Goal: Communication & Community: Participate in discussion

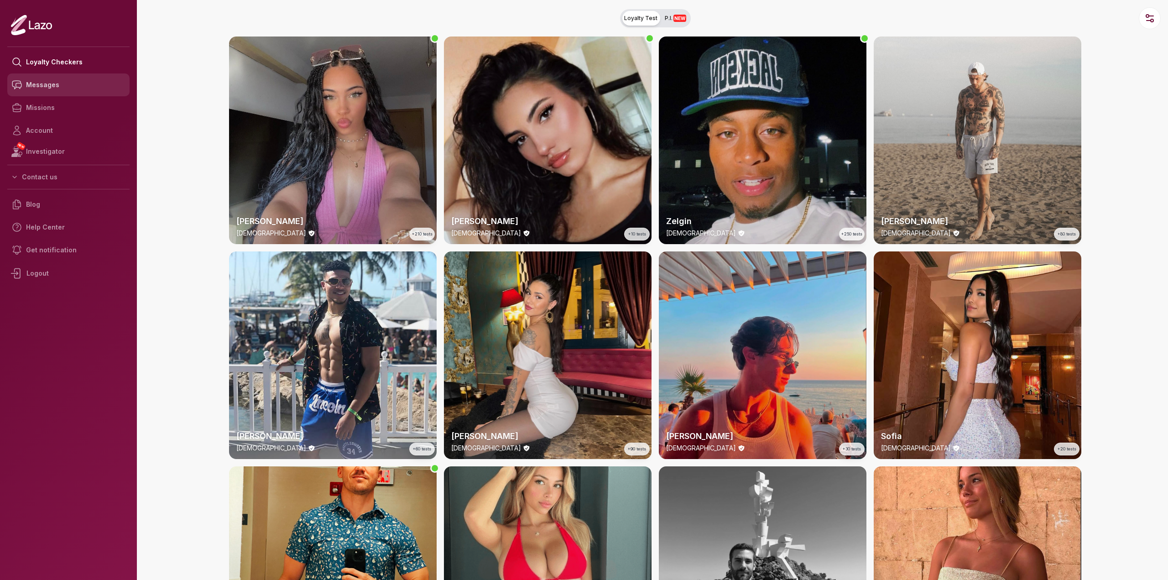
click at [64, 78] on link "Messages" at bounding box center [68, 84] width 122 height 23
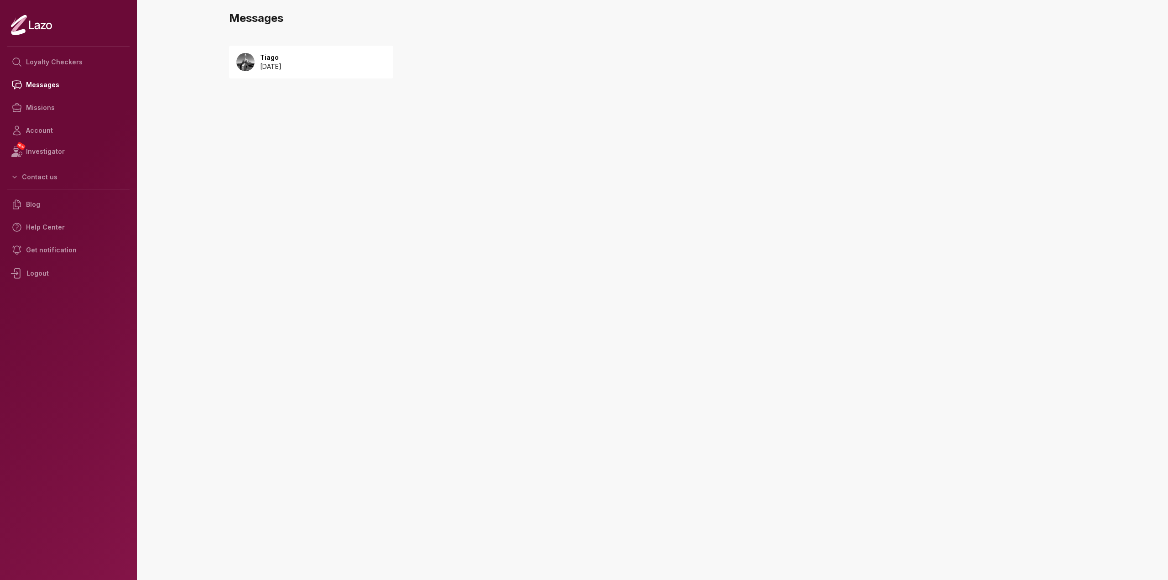
click at [349, 68] on div "Tiago [DATE]" at bounding box center [311, 62] width 164 height 33
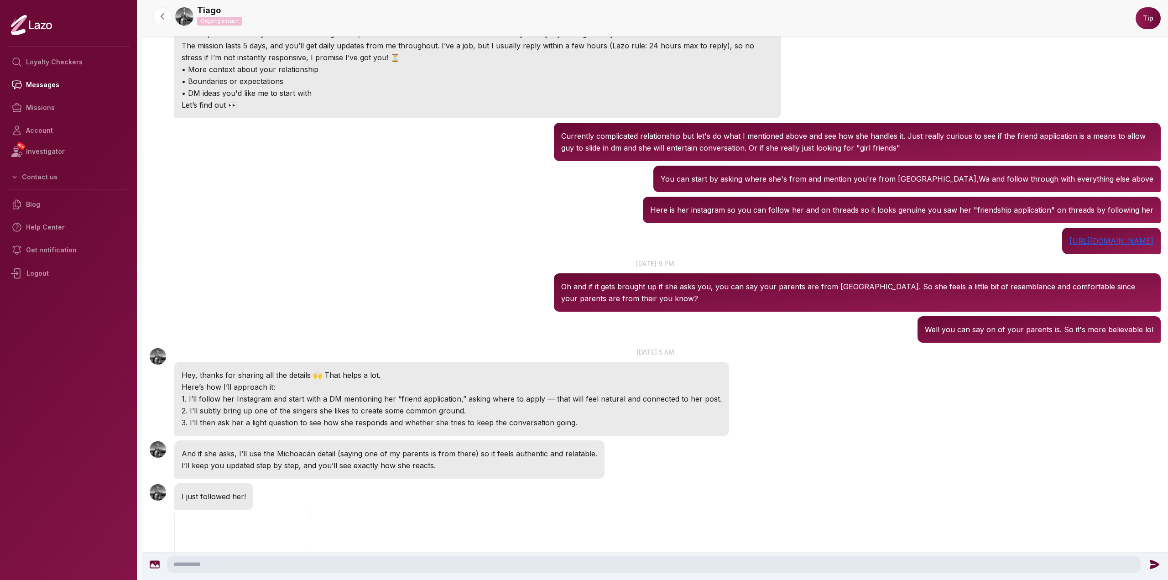
scroll to position [1211, 0]
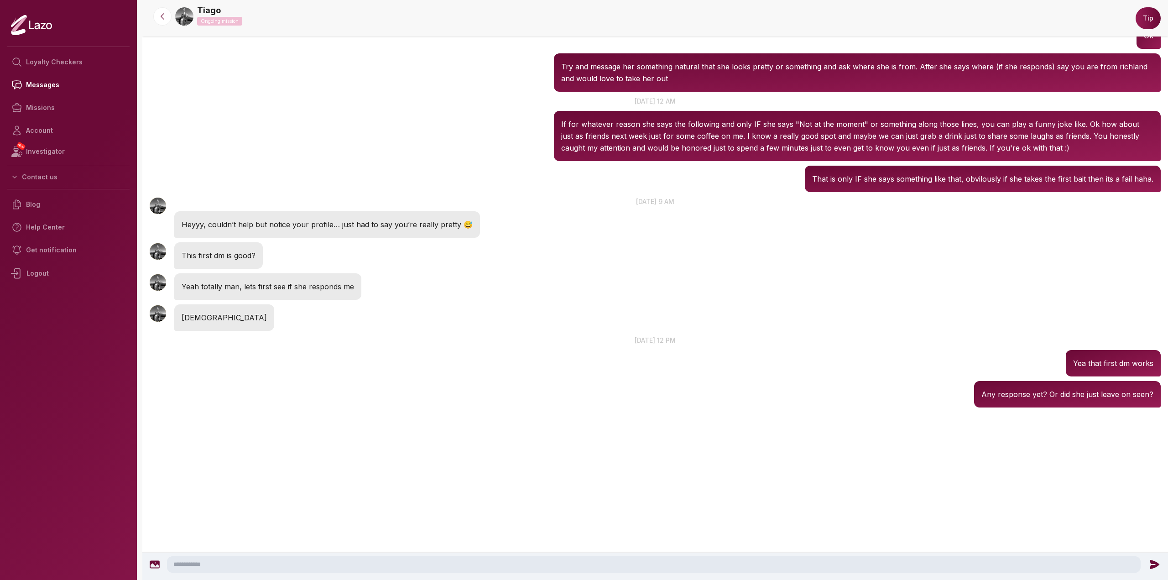
drag, startPoint x: 949, startPoint y: 134, endPoint x: 861, endPoint y: 553, distance: 428.6
drag, startPoint x: 809, startPoint y: 481, endPoint x: 803, endPoint y: 494, distance: 14.1
